Goal: Information Seeking & Learning: Learn about a topic

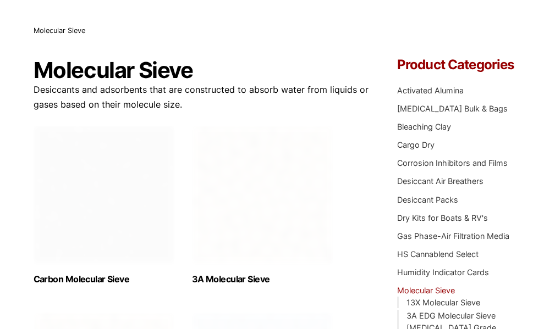
scroll to position [398, 0]
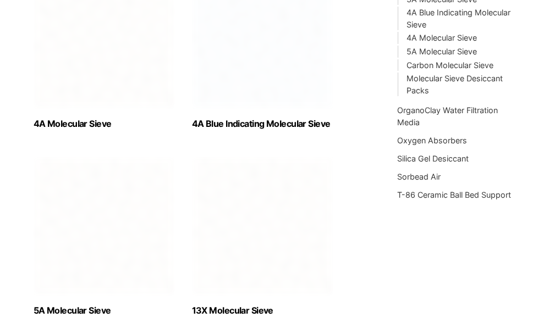
click at [309, 164] on img "Visit product category 13X Molecular Sieve" at bounding box center [262, 225] width 141 height 137
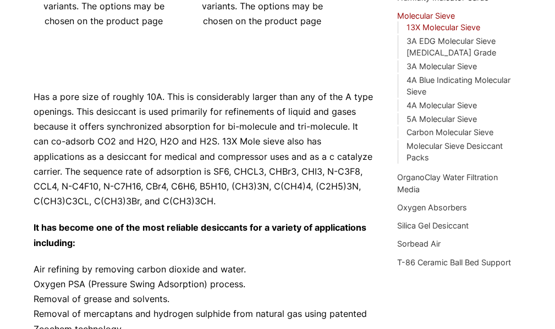
scroll to position [385, 0]
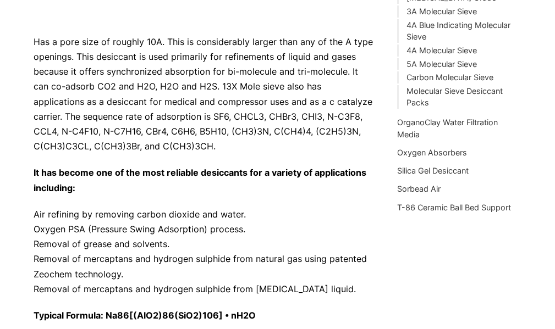
click at [286, 290] on p "Air refining by removing carbon dioxide and water. Oxygen PSA (Pressure Swing A…" at bounding box center [203, 252] width 339 height 90
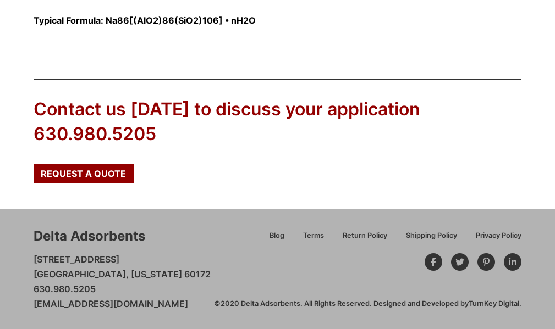
scroll to position [394, 0]
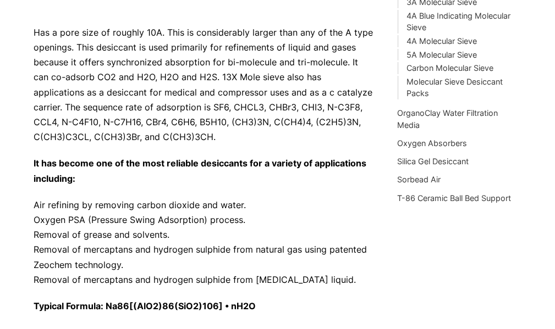
click at [265, 164] on strong "It has become one of the most reliable desiccants for a variety of applications…" at bounding box center [200, 171] width 333 height 26
click at [241, 166] on strong "It has become one of the most reliable desiccants for a variety of applications…" at bounding box center [200, 171] width 333 height 26
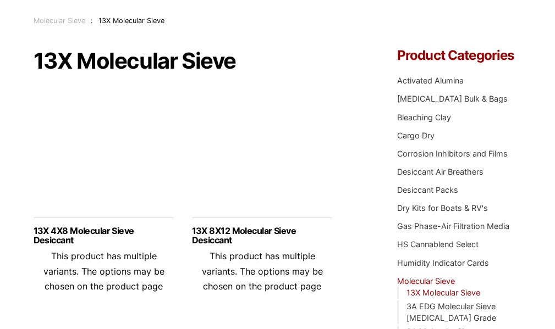
scroll to position [326, 0]
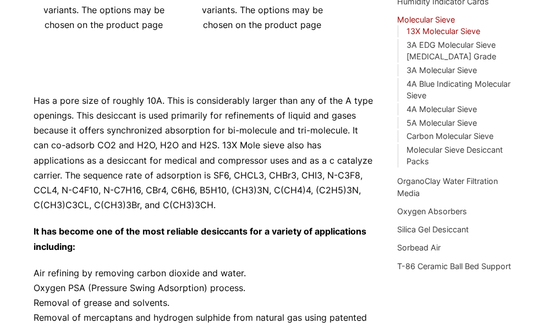
click at [292, 164] on p "Has a pore size of roughly 10A. This is considerably larger than any of the A t…" at bounding box center [203, 153] width 339 height 120
click at [229, 225] on p "It has become one of the most reliable desiccants for a variety of applications…" at bounding box center [203, 239] width 339 height 30
click at [338, 242] on p "It has become one of the most reliable desiccants for a variety of applications…" at bounding box center [203, 239] width 339 height 30
click at [338, 301] on p "Air refining by removing carbon dioxide and water. Oxygen PSA (Pressure Swing A…" at bounding box center [203, 311] width 339 height 90
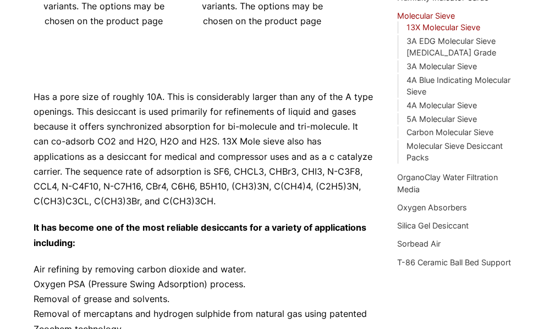
scroll to position [385, 0]
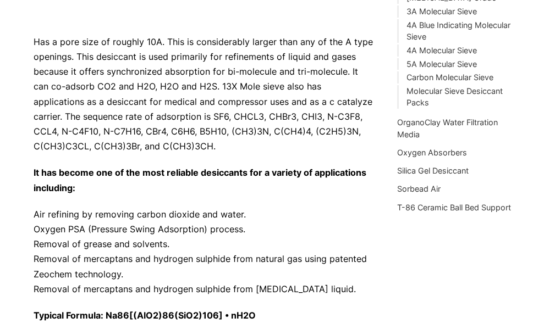
click at [356, 279] on p "Air refining by removing carbon dioxide and water. Oxygen PSA (Pressure Swing A…" at bounding box center [203, 252] width 339 height 90
click at [329, 111] on p "Has a pore size of roughly 10A. This is considerably larger than any of the A t…" at bounding box center [203, 95] width 339 height 120
click at [255, 194] on p "It has become one of the most reliable desiccants for a variety of applications…" at bounding box center [203, 180] width 339 height 30
